Goal: Information Seeking & Learning: Learn about a topic

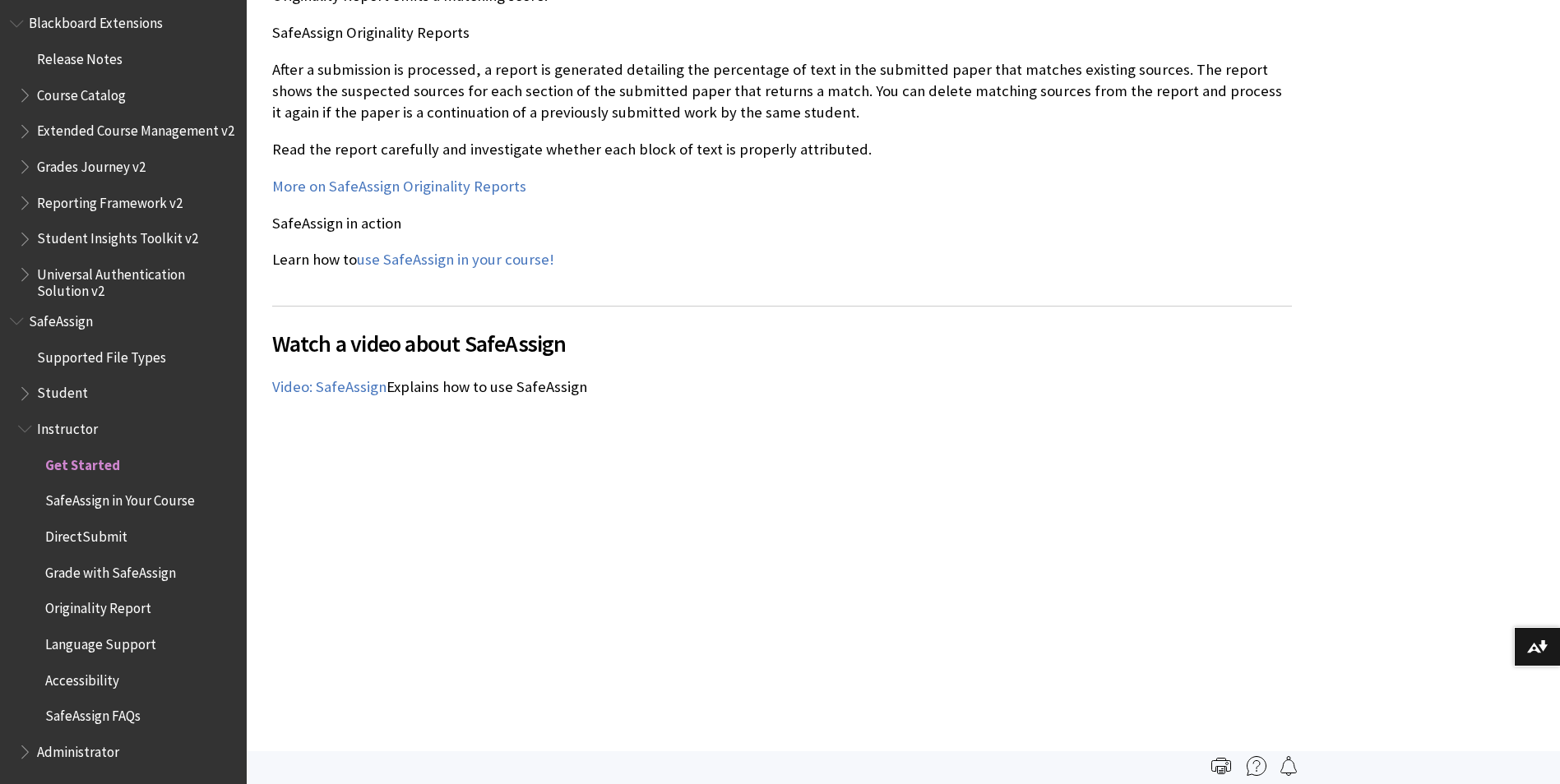
scroll to position [1809, 0]
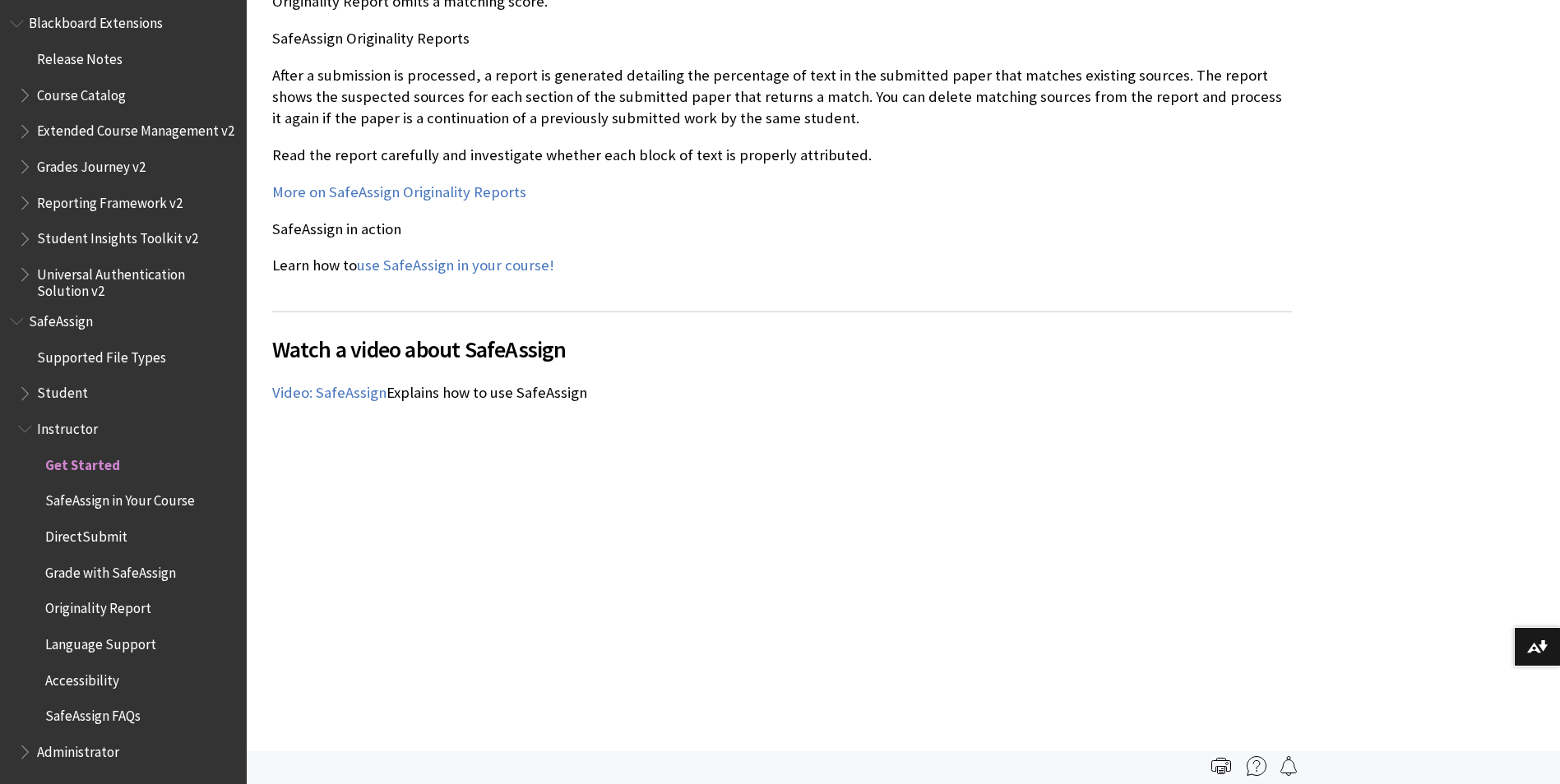
click at [100, 538] on span "DirectSubmit" at bounding box center [87, 534] width 82 height 22
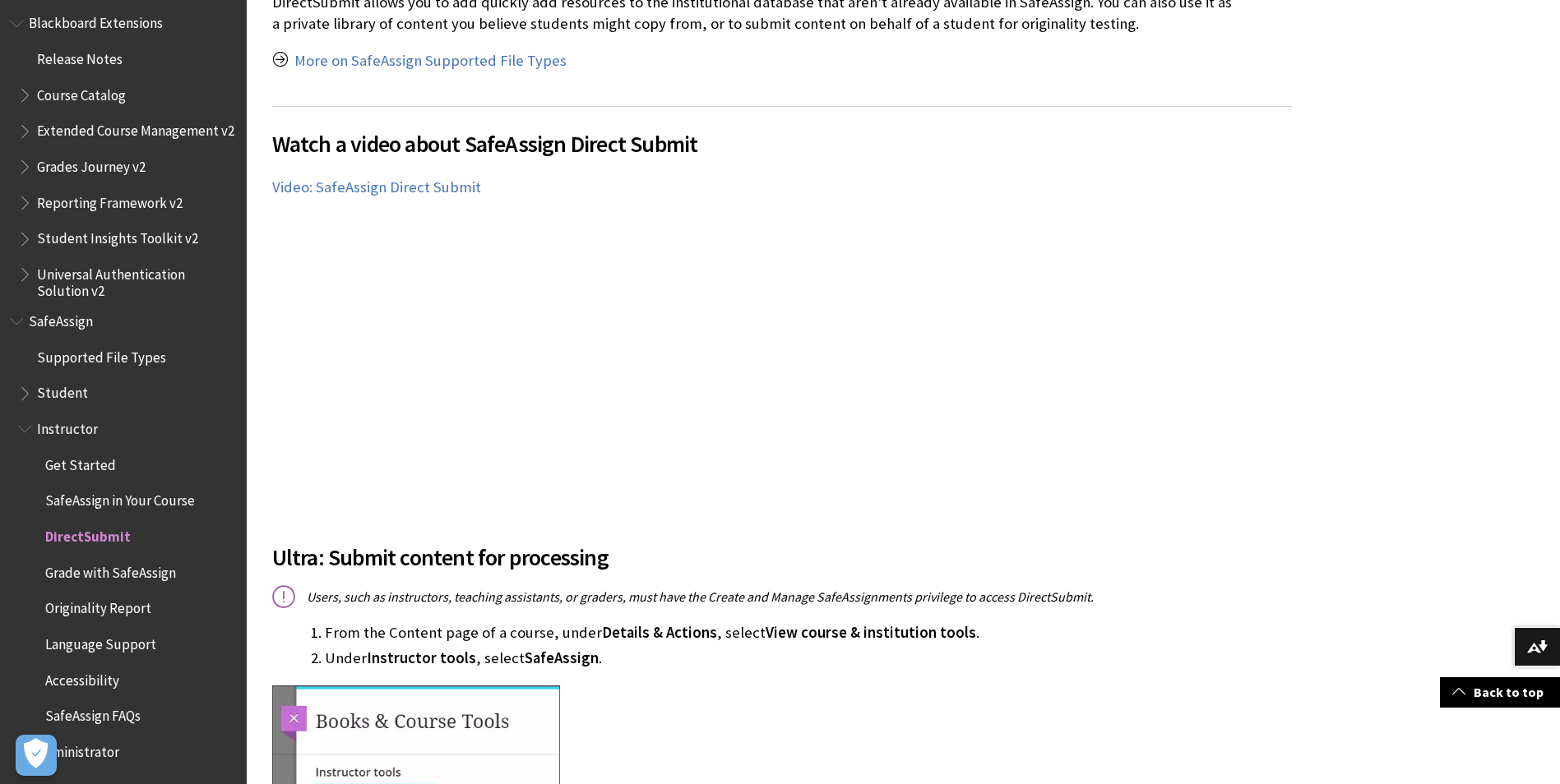
scroll to position [411, 0]
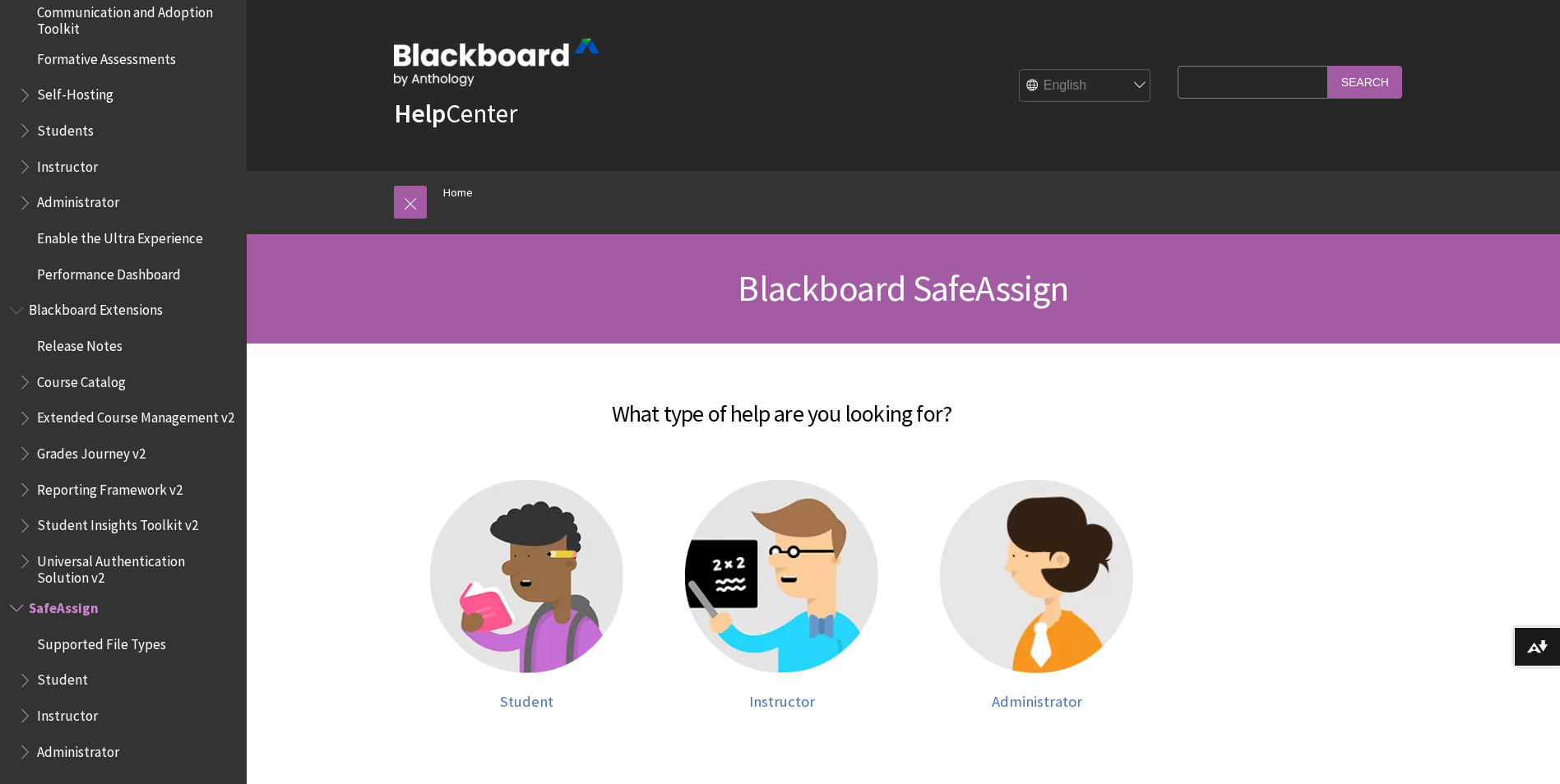
scroll to position [82, 0]
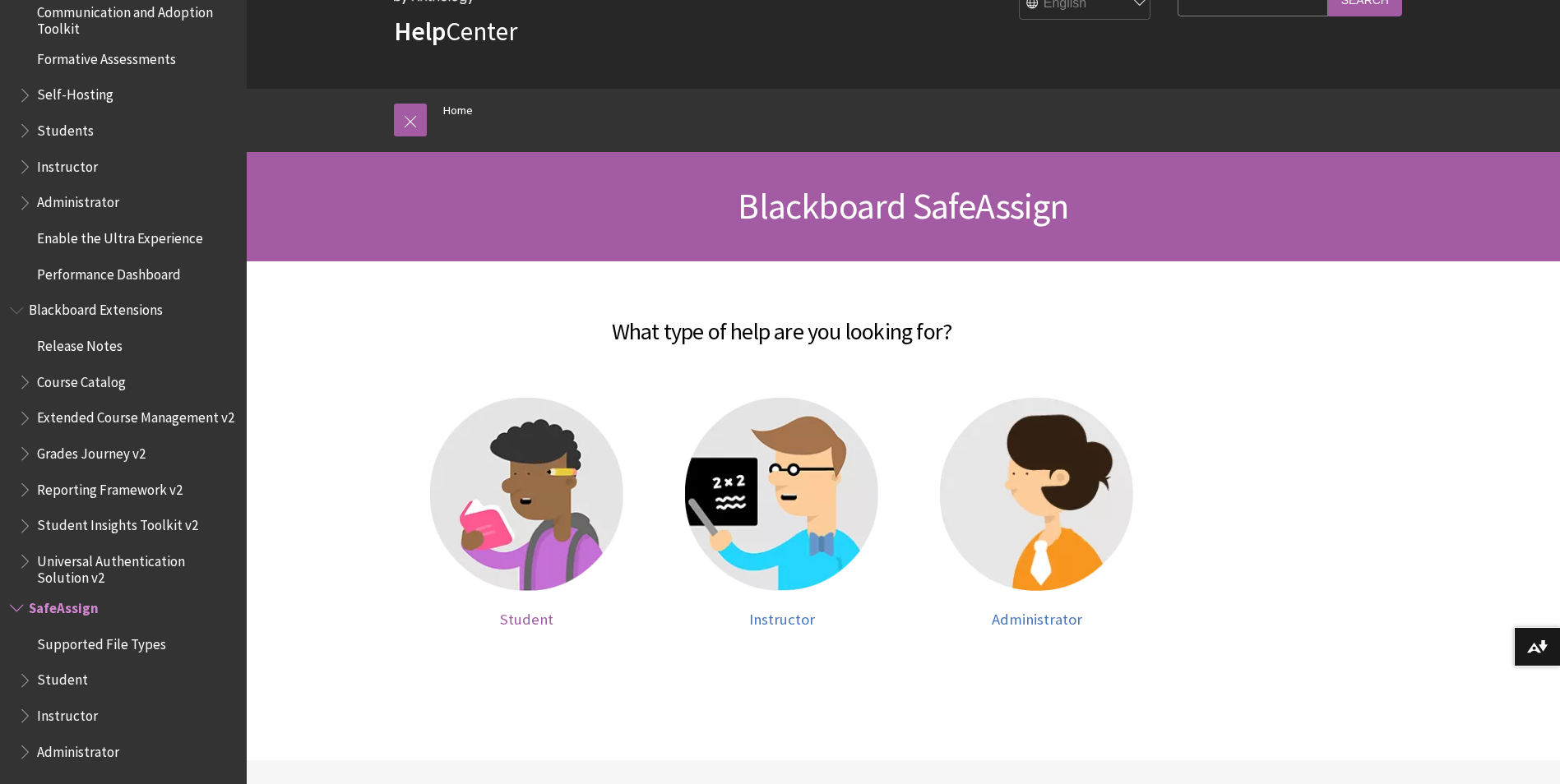
click at [516, 508] on img at bounding box center [526, 494] width 193 height 193
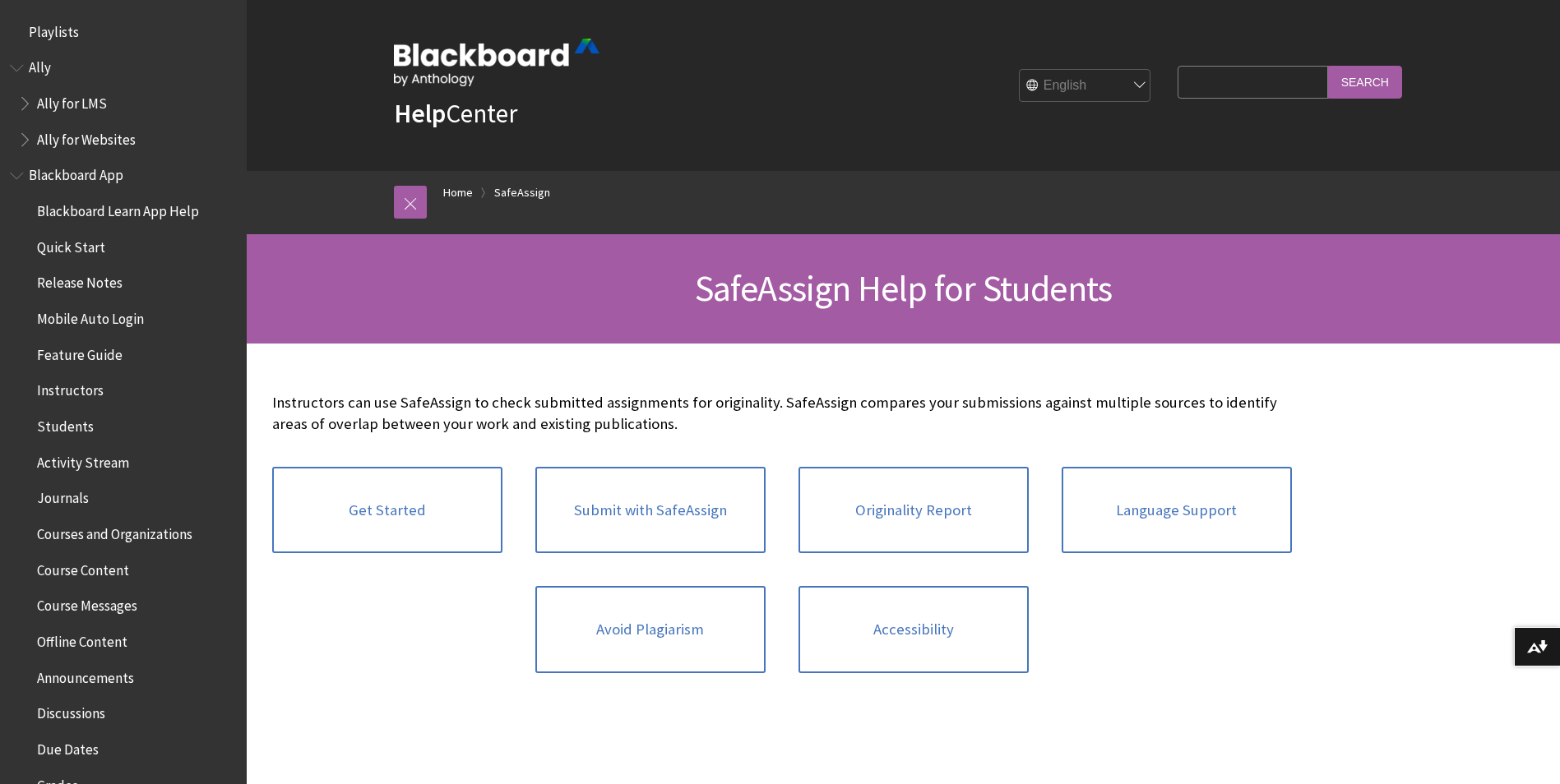
scroll to position [1717, 0]
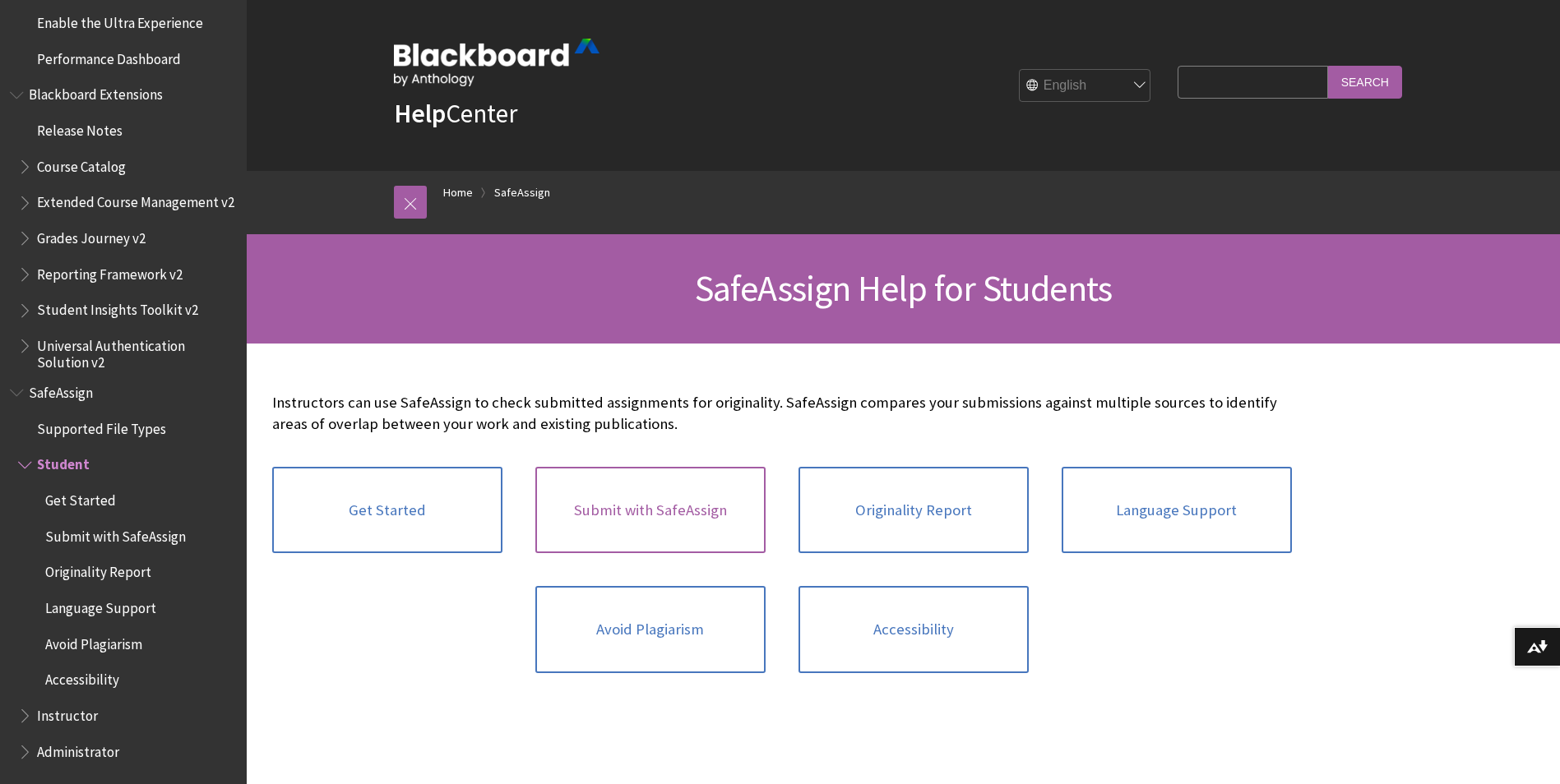
click at [652, 514] on link "Submit with SafeAssign" at bounding box center [650, 511] width 230 height 87
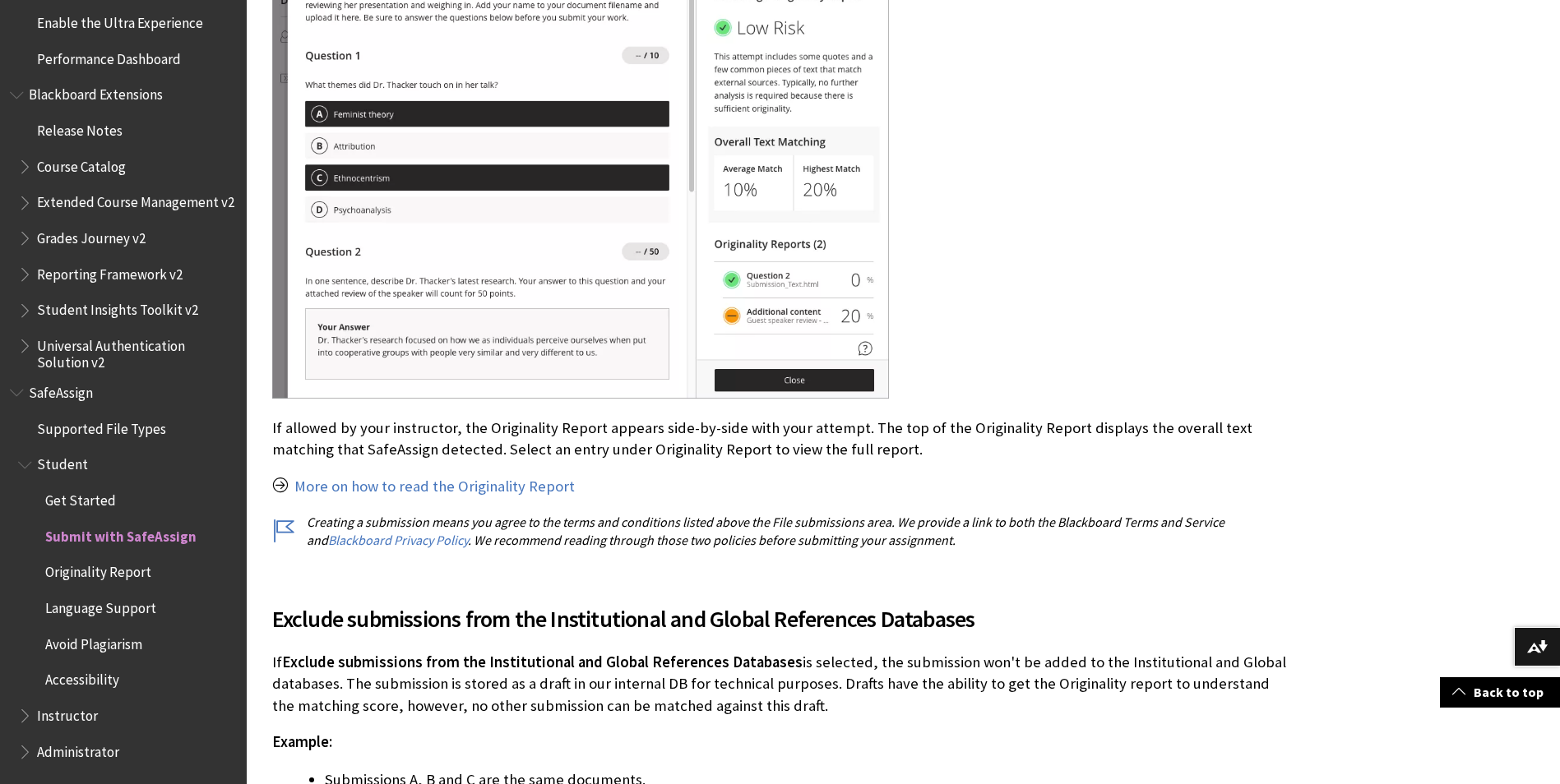
scroll to position [2549, 0]
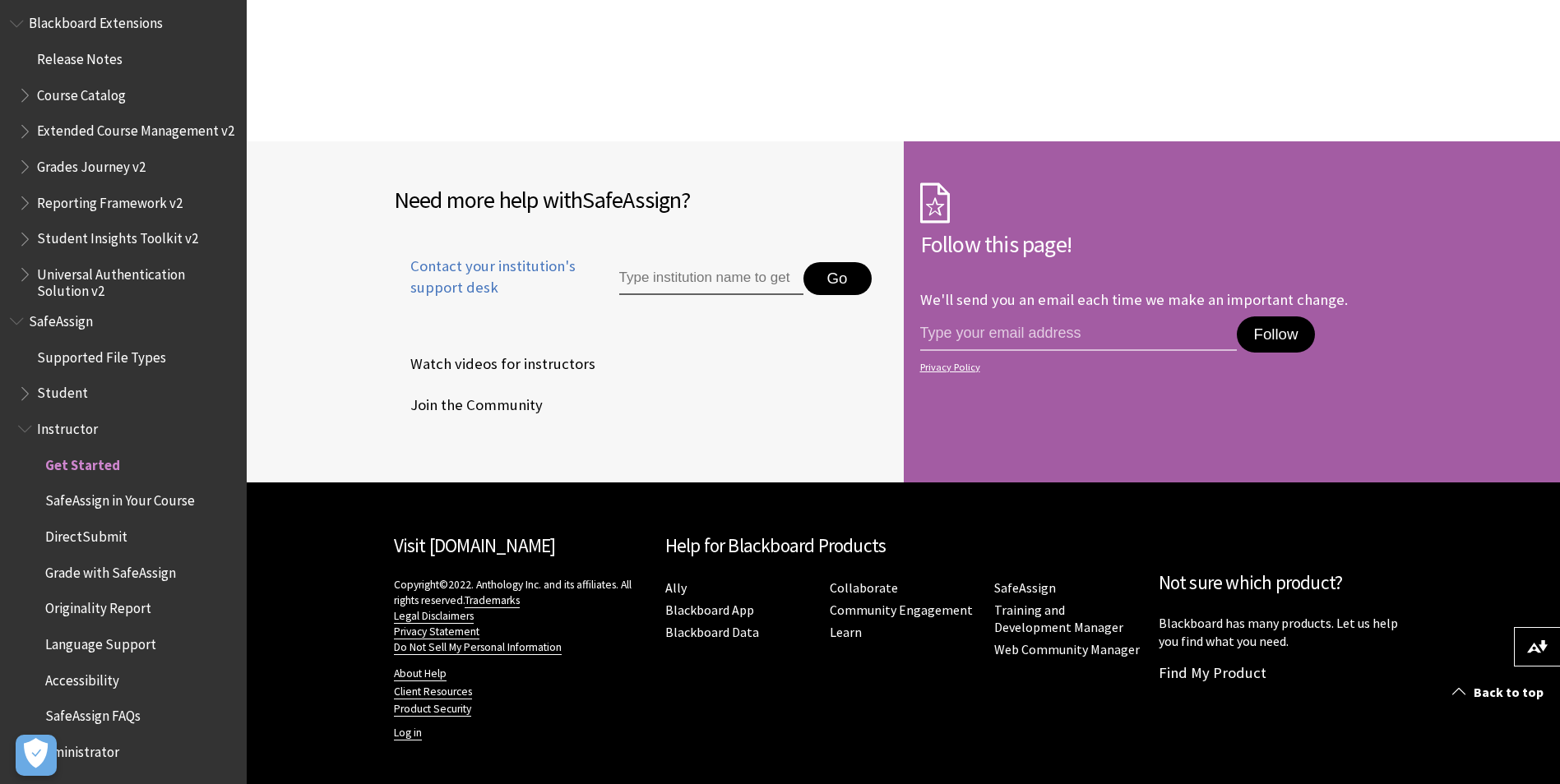
scroll to position [2478, 0]
click at [122, 677] on span "Accessibility" at bounding box center [131, 680] width 210 height 28
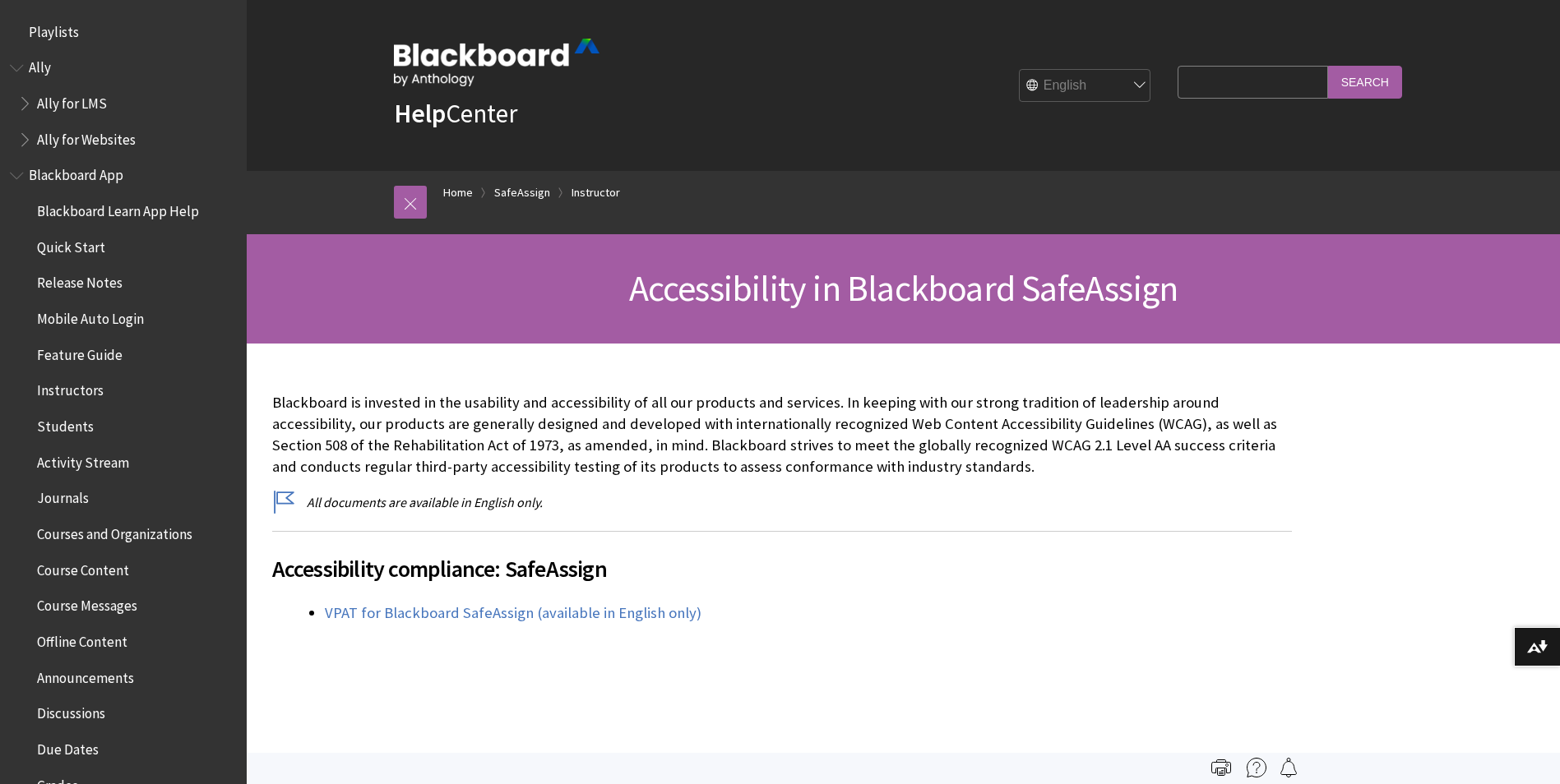
scroll to position [1789, 0]
